Goal: Task Accomplishment & Management: Use online tool/utility

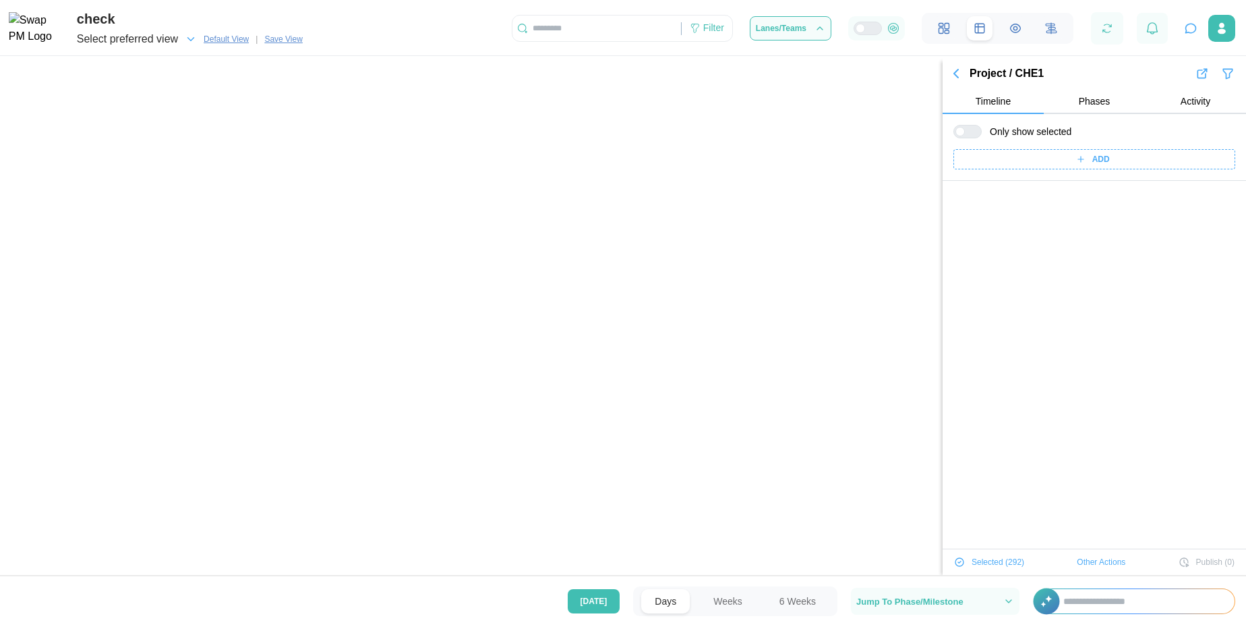
scroll to position [8513, 0]
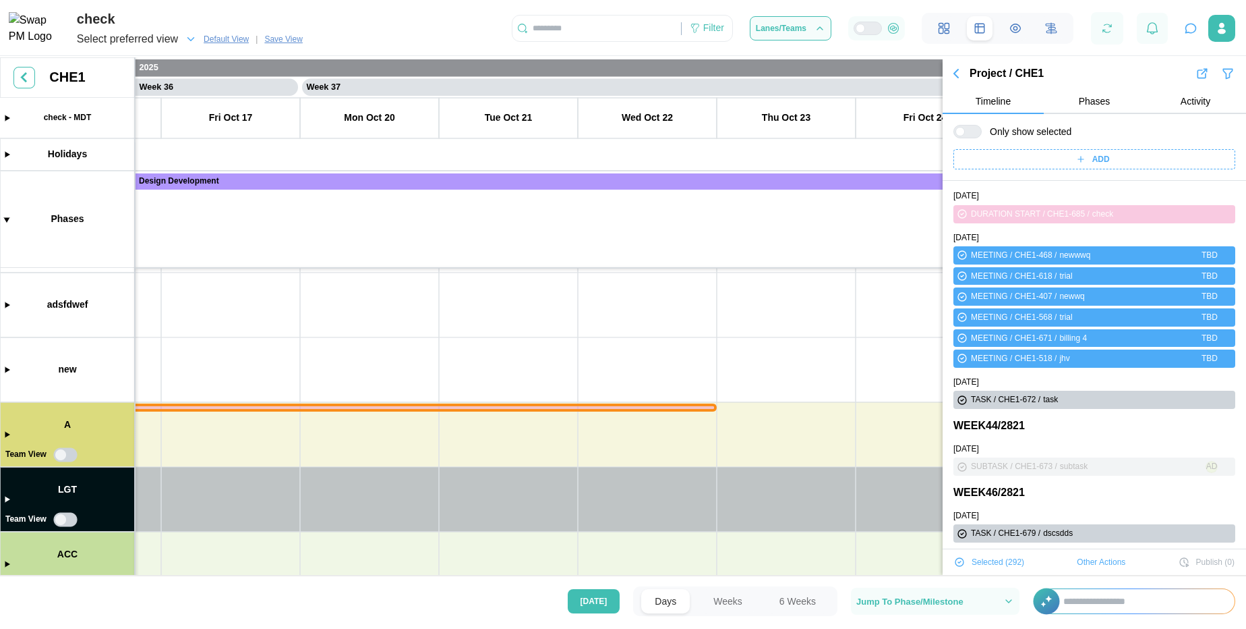
click at [874, 430] on canvas at bounding box center [623, 317] width 1246 height 521
click at [888, 501] on button "Create Duration" at bounding box center [920, 507] width 99 height 24
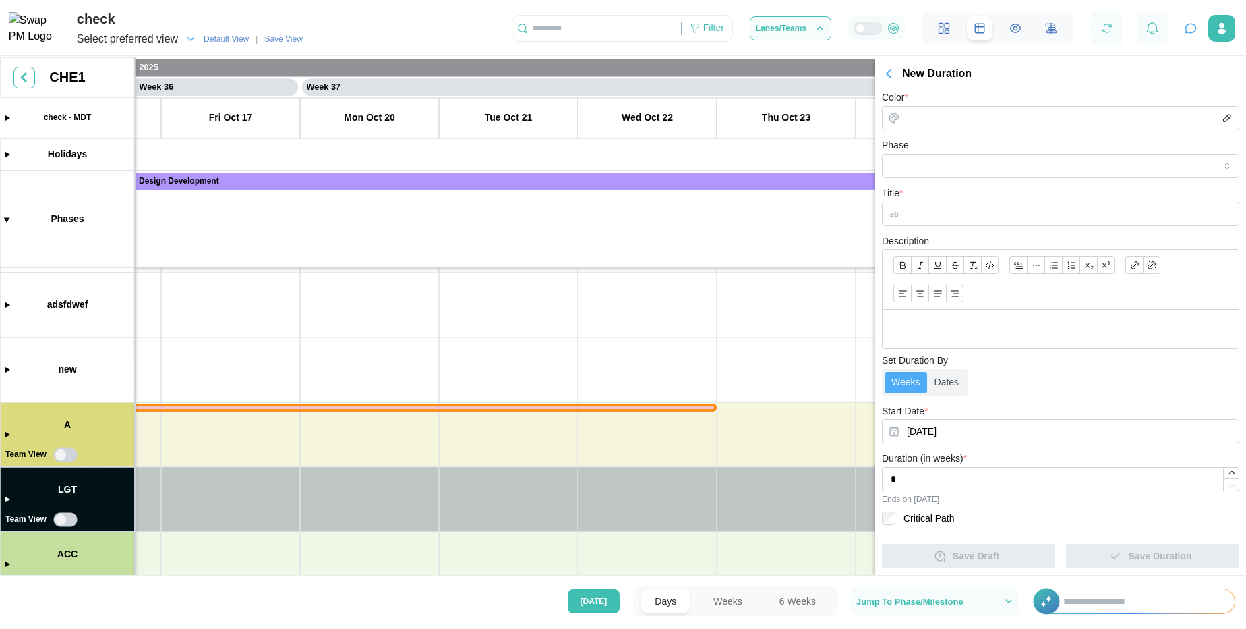
scroll to position [291, 0]
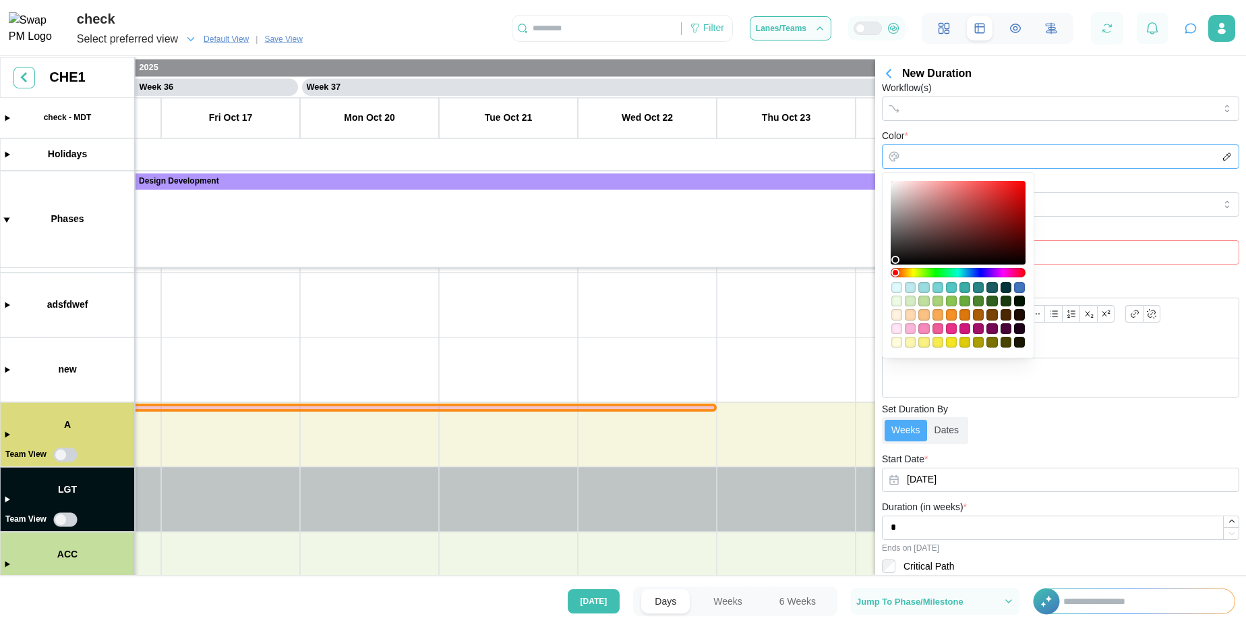
click at [948, 160] on input "Color *" at bounding box center [1060, 156] width 357 height 24
click at [911, 285] on div "#bee9ee" at bounding box center [910, 287] width 11 height 11
type input "*******"
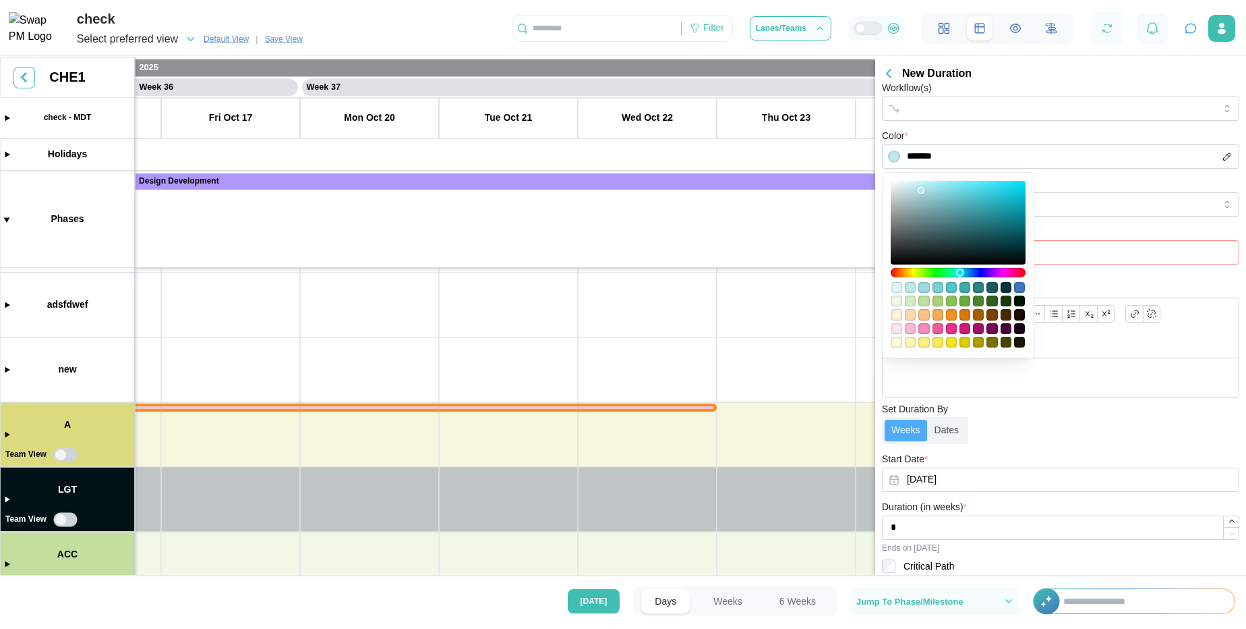
click at [1073, 427] on div "Weeks Dates" at bounding box center [1060, 430] width 357 height 27
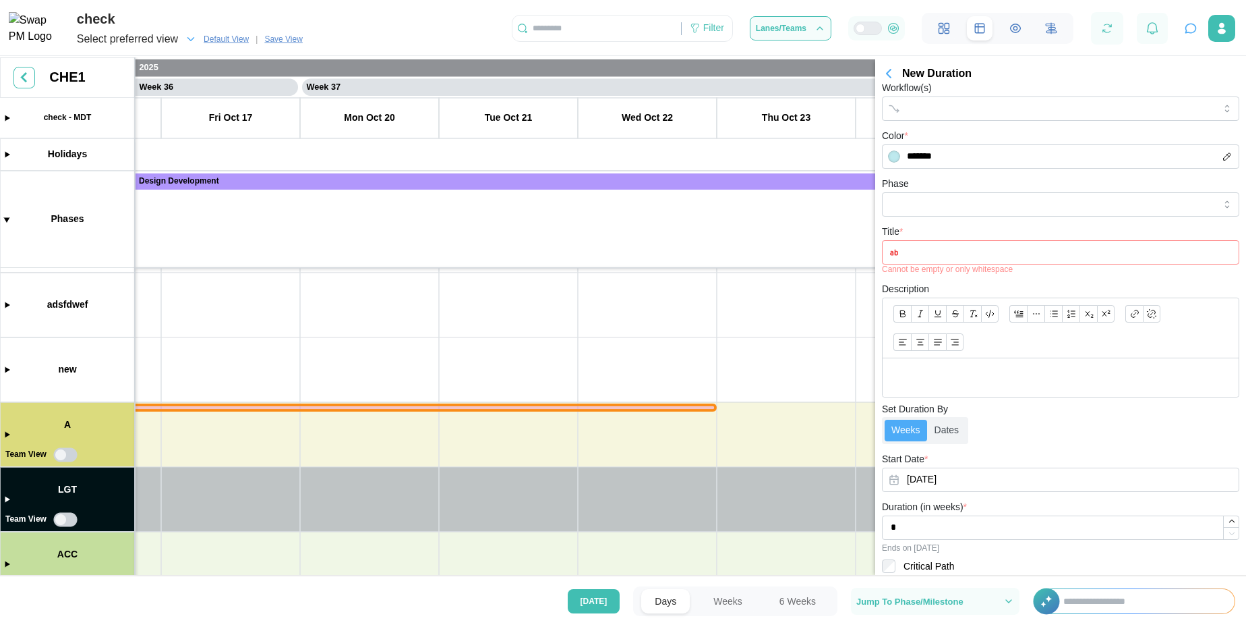
click at [991, 262] on input "Title *" at bounding box center [1060, 252] width 357 height 24
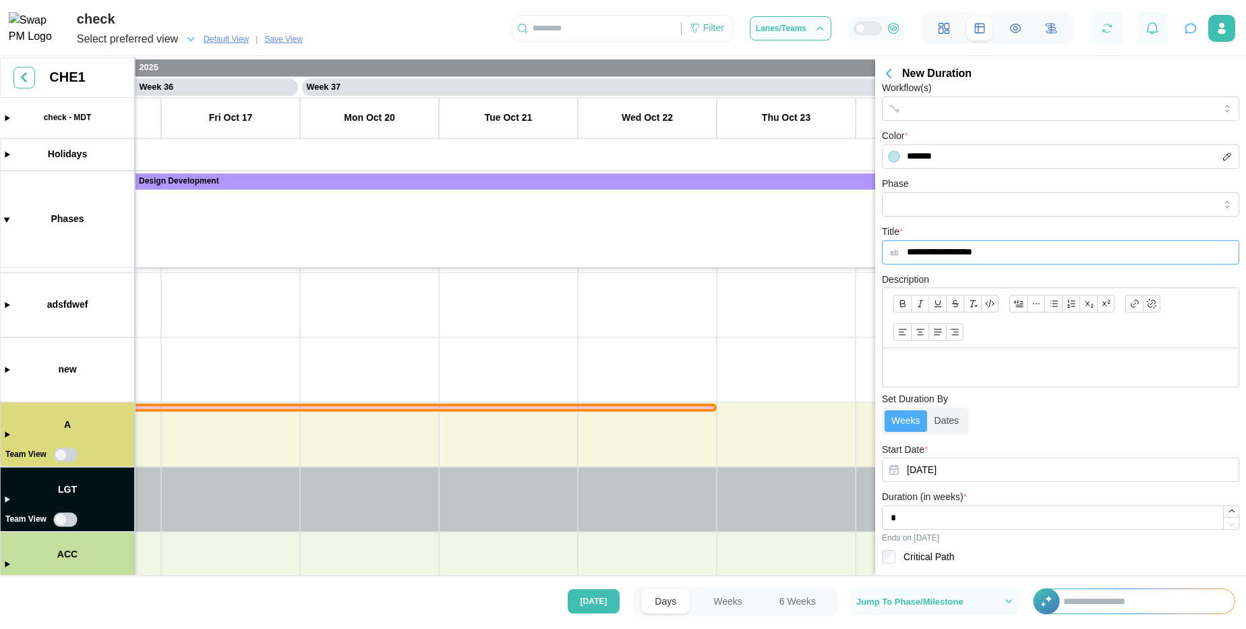
scroll to position [329, 0]
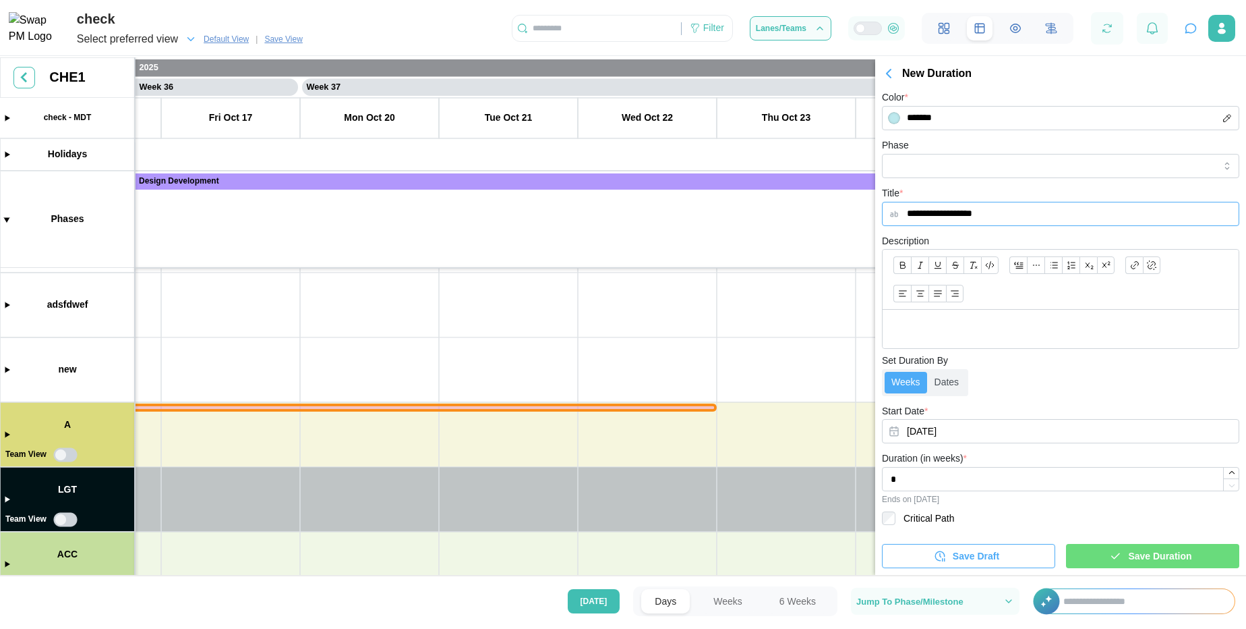
type input "**********"
click at [974, 554] on span "Save Draft" at bounding box center [976, 555] width 47 height 23
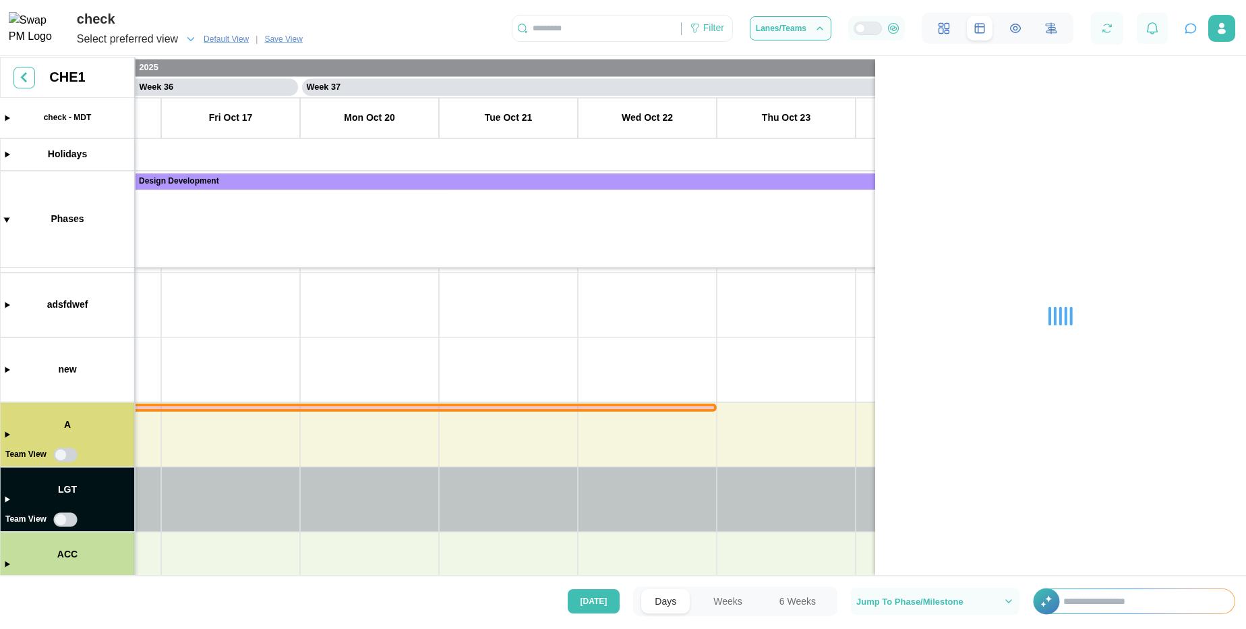
scroll to position [0, 0]
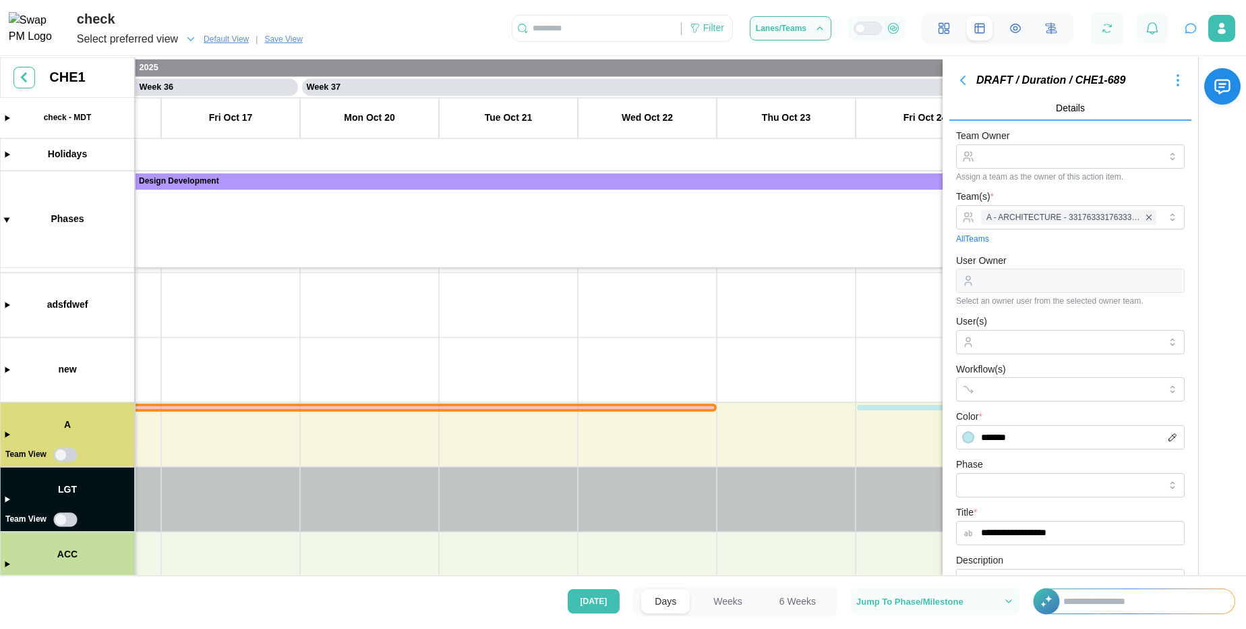
click at [962, 78] on icon "button" at bounding box center [963, 80] width 16 height 16
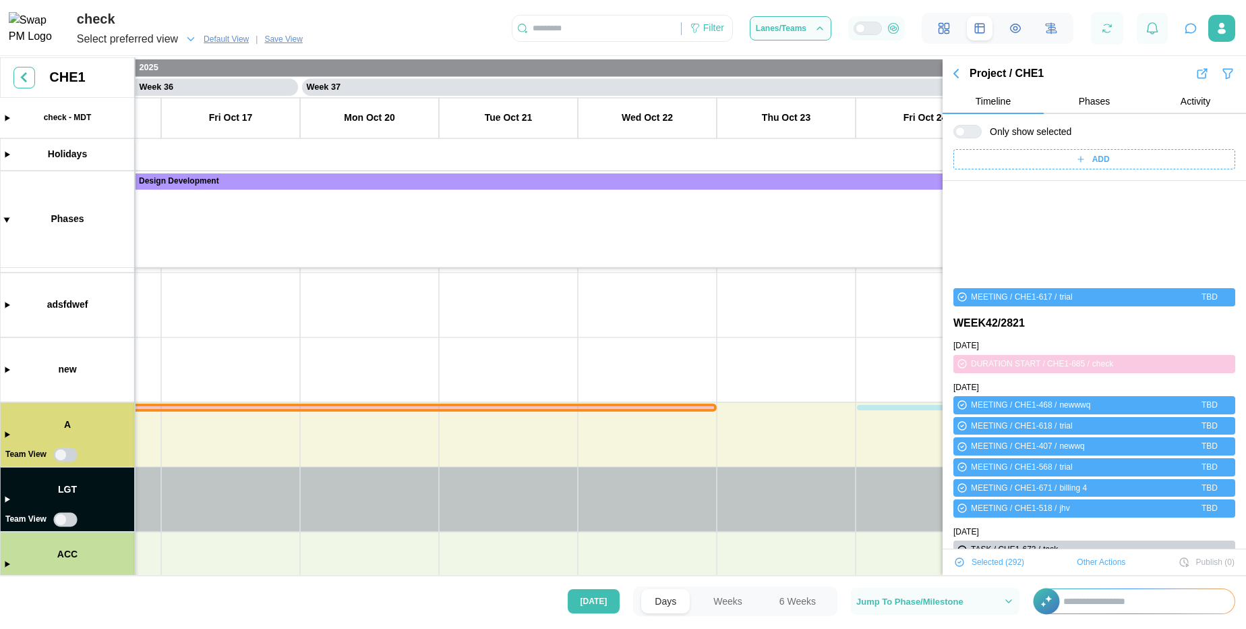
scroll to position [8513, 0]
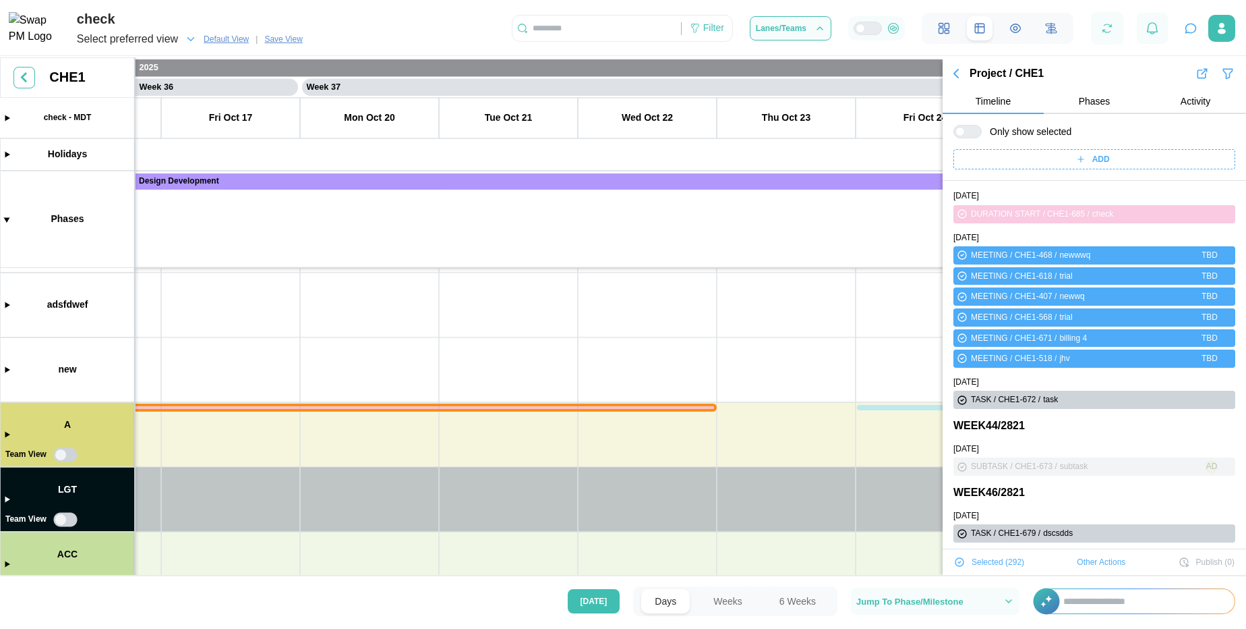
click at [989, 563] on span "Selected ( 292 )" at bounding box center [998, 561] width 53 height 19
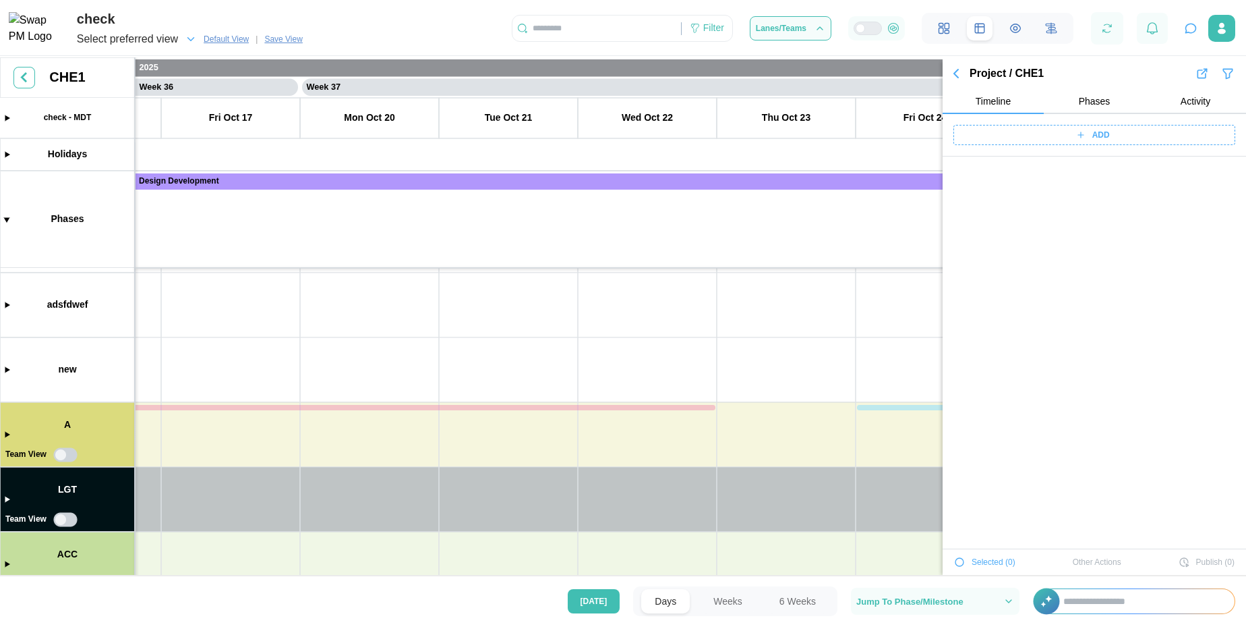
scroll to position [5179, 0]
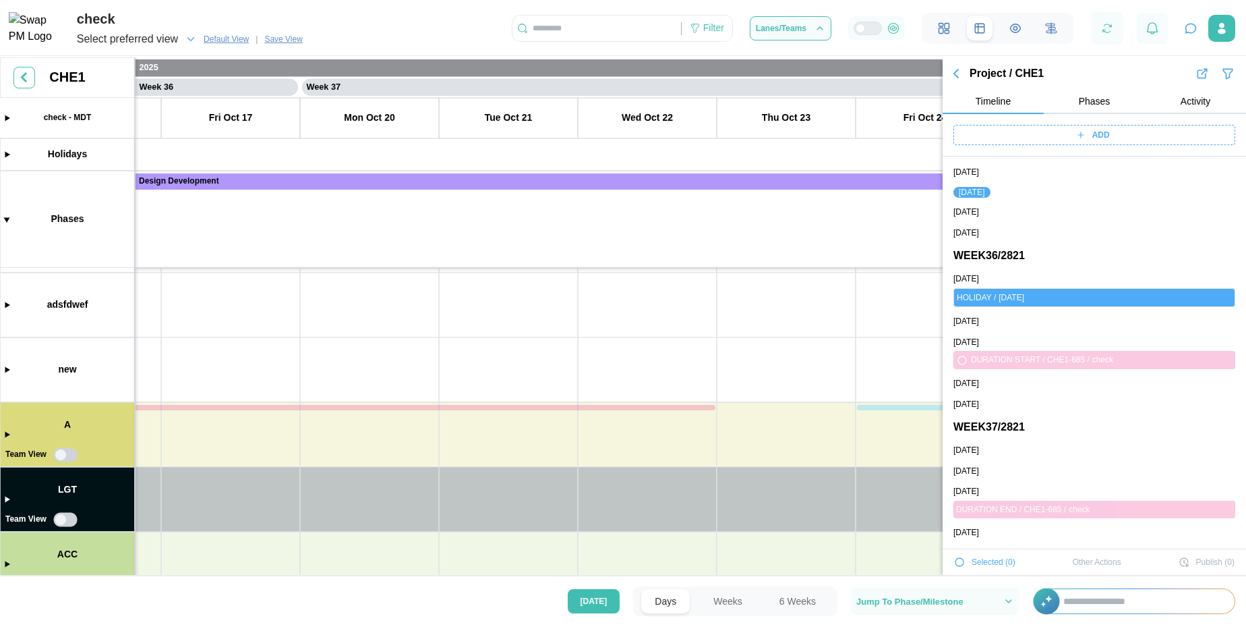
click at [989, 563] on span "Selected ( 0 )" at bounding box center [994, 561] width 44 height 19
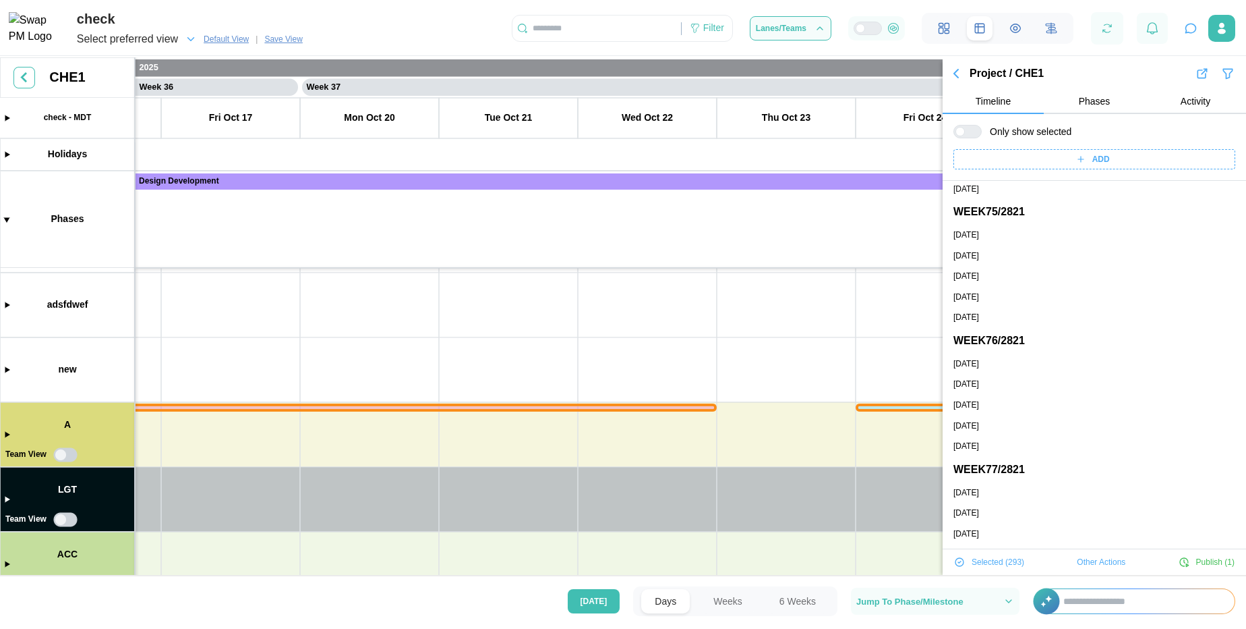
scroll to position [10590, 0]
click at [1085, 558] on span "Other Actions" at bounding box center [1101, 561] width 49 height 19
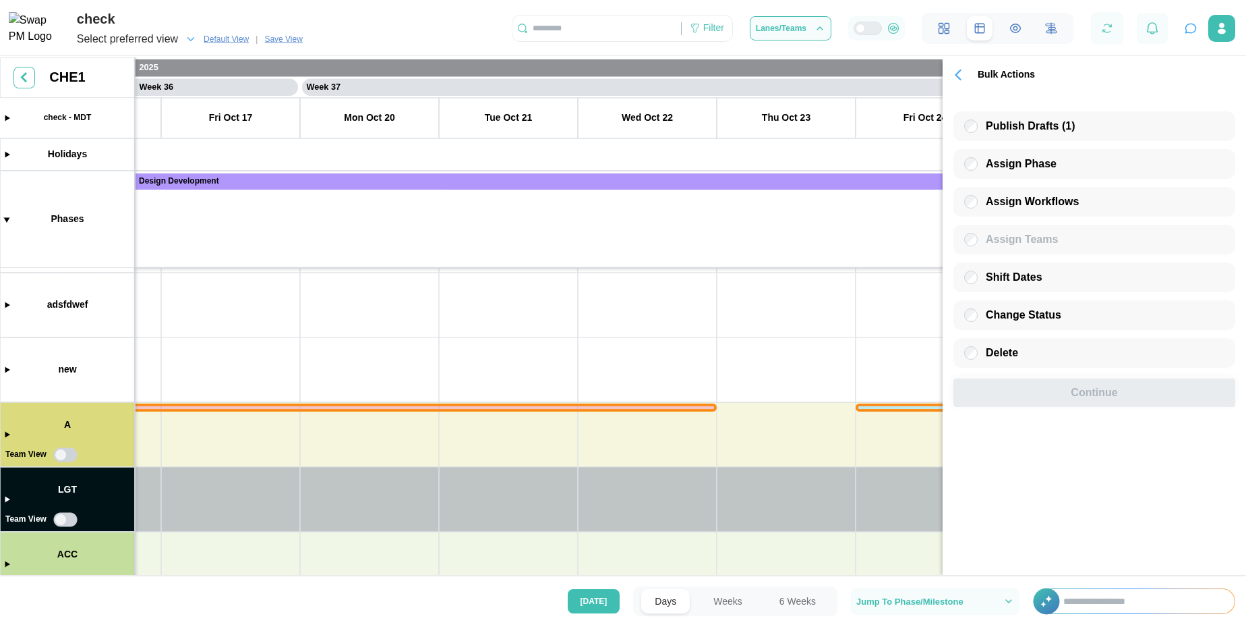
scroll to position [0, 0]
click at [956, 78] on icon "button" at bounding box center [958, 74] width 19 height 19
